Goal: Transaction & Acquisition: Purchase product/service

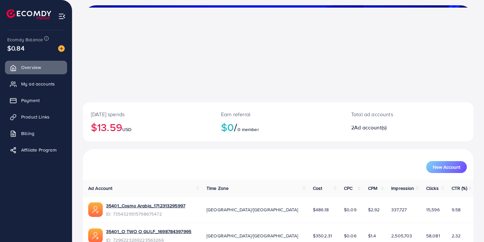
scroll to position [70, 0]
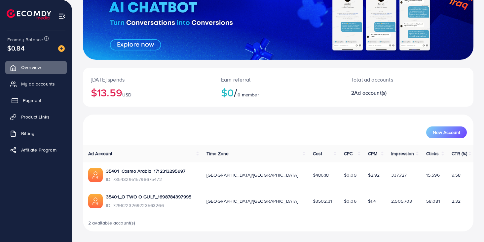
click at [45, 97] on link "Payment" at bounding box center [36, 100] width 62 height 13
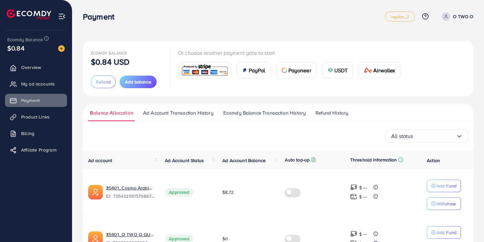
click at [250, 114] on span "Ecomdy Balance Transaction History" at bounding box center [264, 112] width 82 height 7
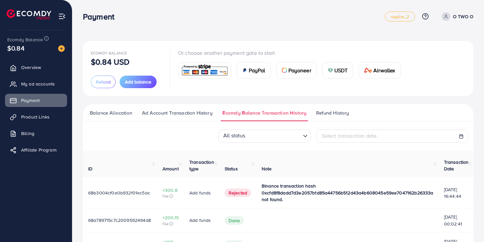
click at [430, 194] on span "Binance transaction hash 0xcfd8f8dadd7d3e2057b1d85a44756b512d43a4b608045e59ee70…" at bounding box center [348, 193] width 172 height 20
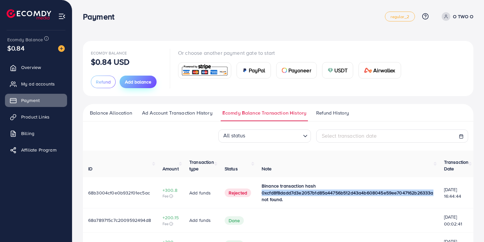
click at [135, 82] on span "Add balance" at bounding box center [138, 82] width 26 height 7
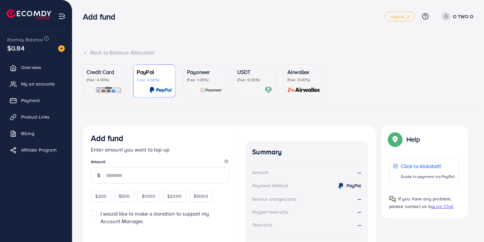
scroll to position [48, 0]
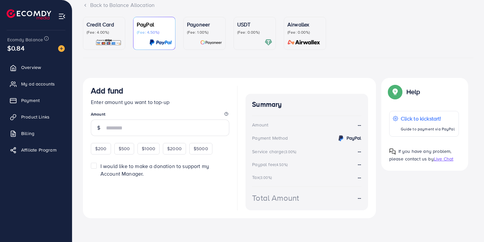
click at [252, 26] on p "USDT" at bounding box center [254, 24] width 35 height 8
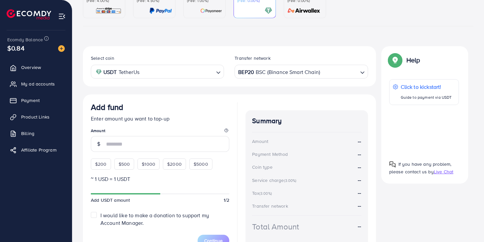
scroll to position [124, 0]
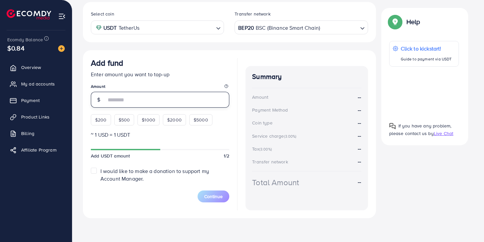
click at [162, 94] on input "number" at bounding box center [167, 100] width 123 height 16
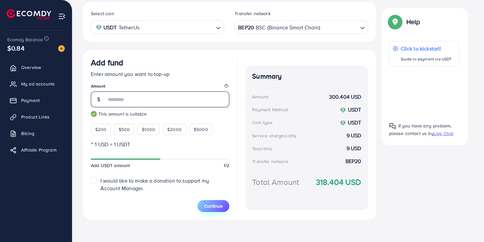
type input "***"
click at [219, 207] on span "Continue" at bounding box center [213, 206] width 18 height 7
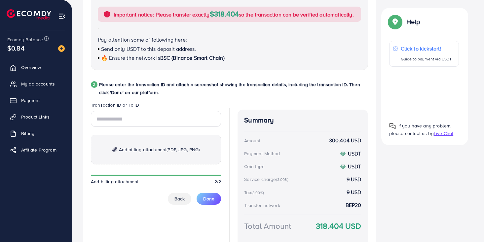
scroll to position [267, 0]
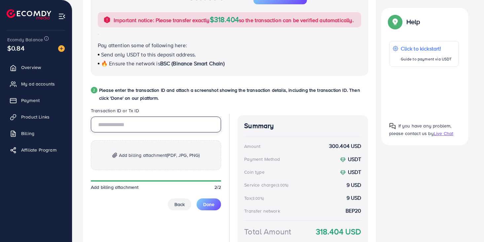
click at [139, 132] on input "text" at bounding box center [156, 125] width 130 height 16
paste input "**********"
type input "**********"
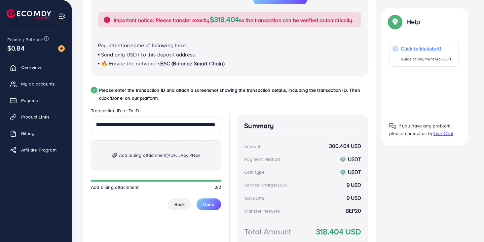
click at [164, 159] on span "Add billing attachment (PDF, JPG, PNG)" at bounding box center [159, 155] width 81 height 8
click at [159, 159] on span "Add billing attachment (PDF, JPG, PNG)" at bounding box center [159, 155] width 81 height 8
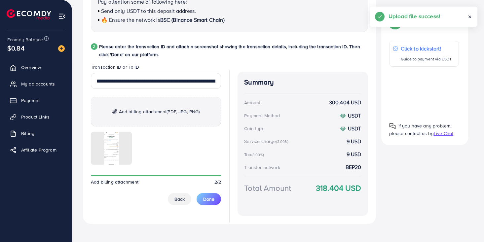
scroll to position [325, 0]
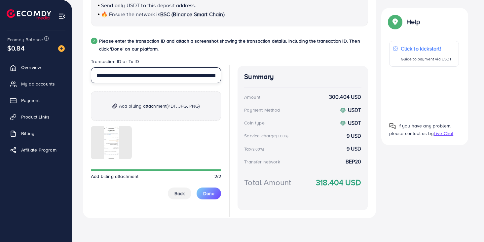
click at [191, 75] on input "**********" at bounding box center [156, 75] width 130 height 16
click at [214, 196] on span "Done" at bounding box center [208, 193] width 11 height 7
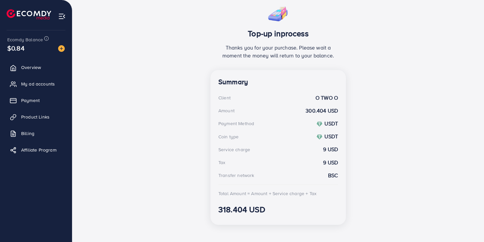
scroll to position [130, 0]
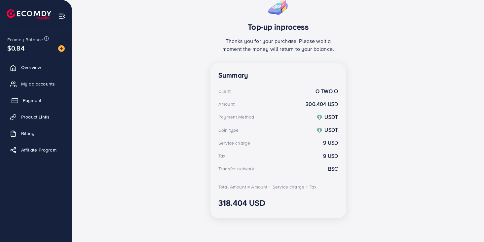
click at [38, 98] on span "Payment" at bounding box center [32, 100] width 18 height 7
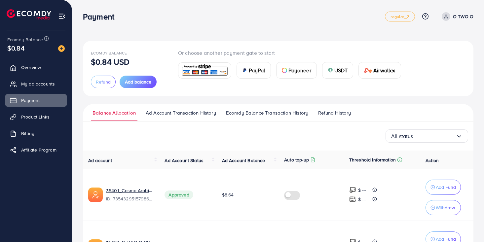
click at [207, 113] on span "Ad Account Transaction History" at bounding box center [181, 112] width 70 height 7
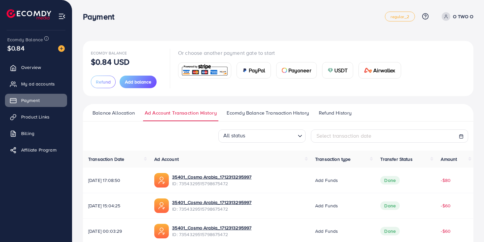
click at [253, 113] on span "Ecomdy Balance Transaction History" at bounding box center [268, 112] width 82 height 7
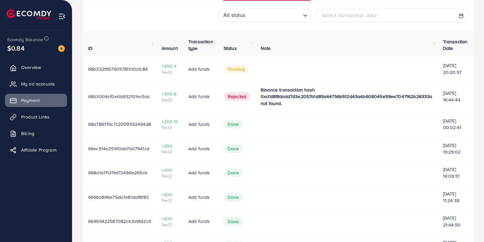
scroll to position [117, 0]
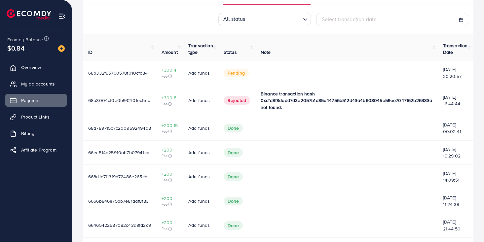
click at [357, 106] on div "Binance transaction hash 0xcfd8f8dadd7d3e2057b1d85a44756b512d43a4b608045e59ee70…" at bounding box center [347, 100] width 172 height 20
click at [141, 99] on span "68b3004cf0e0b932f01ec5ac" at bounding box center [119, 100] width 62 height 7
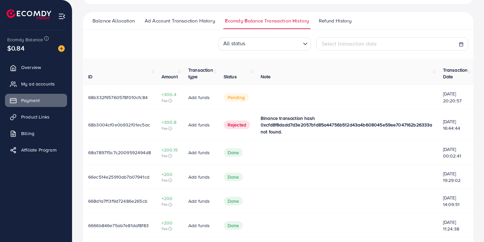
scroll to position [92, 0]
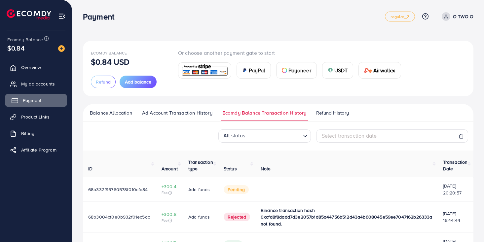
click at [41, 106] on link "Payment" at bounding box center [36, 100] width 62 height 13
click at [132, 83] on span "Add balance" at bounding box center [138, 82] width 26 height 7
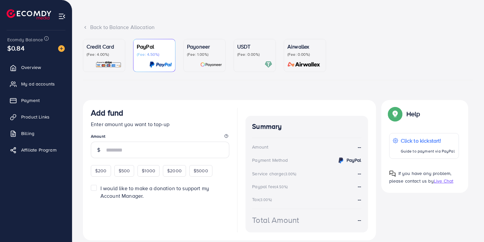
scroll to position [26, 0]
click at [103, 171] on span "$200" at bounding box center [101, 170] width 12 height 7
type input "***"
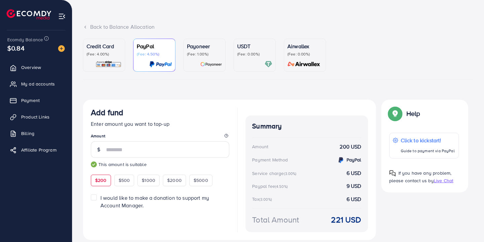
scroll to position [48, 0]
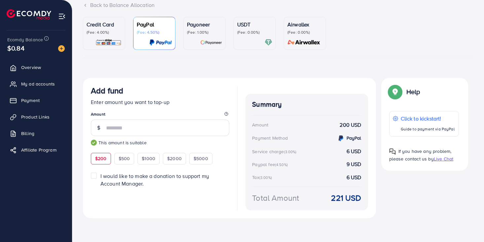
click at [256, 36] on div "USDT (Fee: 0.00%)" at bounding box center [254, 33] width 35 height 26
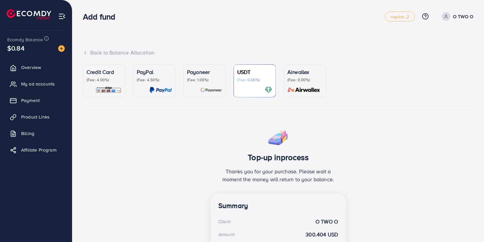
click at [255, 87] on div at bounding box center [254, 90] width 35 height 8
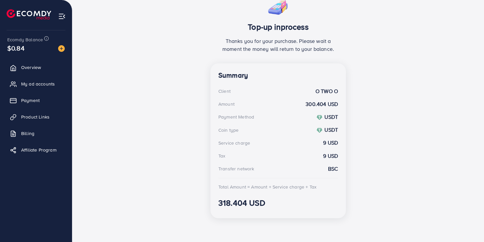
click at [254, 162] on div "Summary Client O TWO O Amount 300.404 USD Payment Method USDT Coin type USDT Se…" at bounding box center [277, 140] width 135 height 155
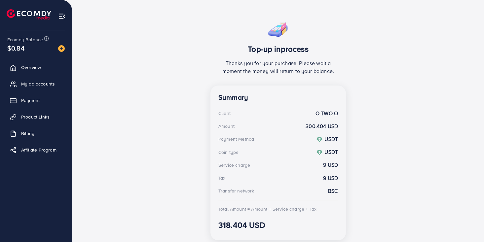
scroll to position [130, 0]
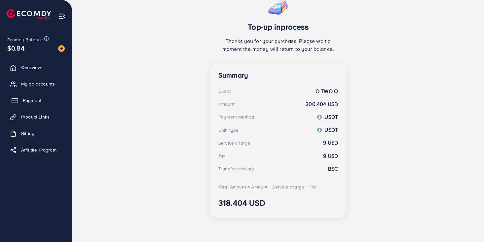
click at [45, 101] on link "Payment" at bounding box center [36, 100] width 62 height 13
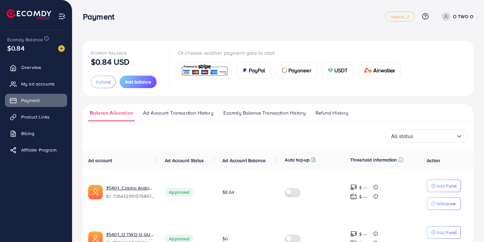
click at [186, 111] on span "Ad Account Transaction History" at bounding box center [178, 112] width 70 height 7
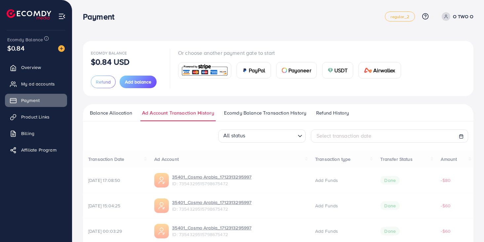
click at [253, 114] on span "Ecomdy Balance Transaction History" at bounding box center [265, 112] width 82 height 7
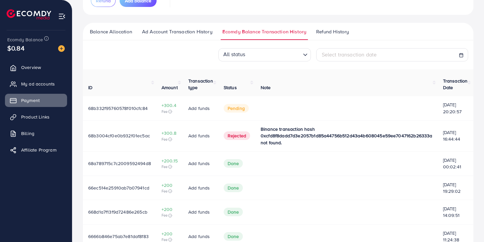
scroll to position [82, 0]
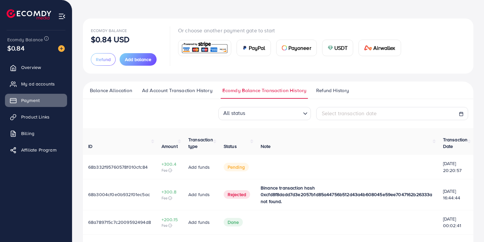
scroll to position [54, 0]
